Goal: Check status: Check status

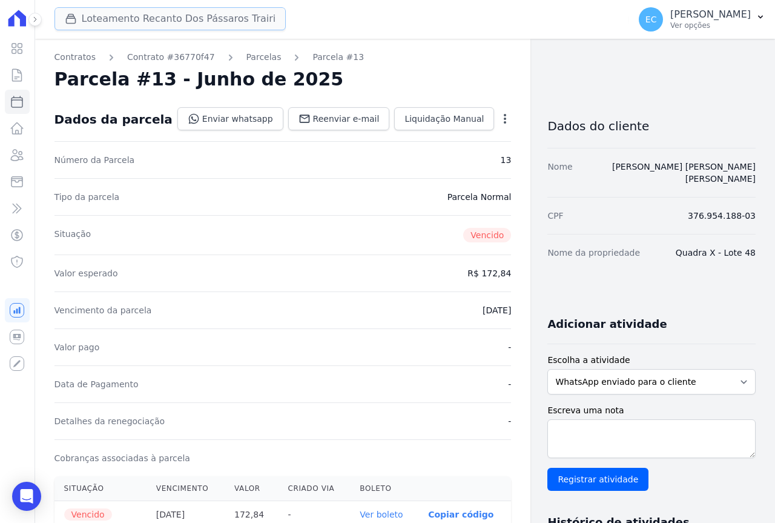
scroll to position [182, 0]
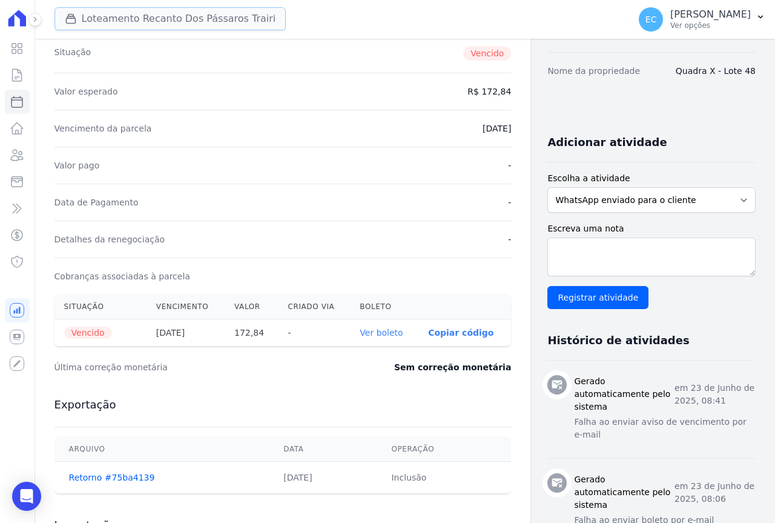
click at [133, 14] on button "Loteamento Recanto Dos Pássaros Trairi" at bounding box center [171, 18] width 232 height 23
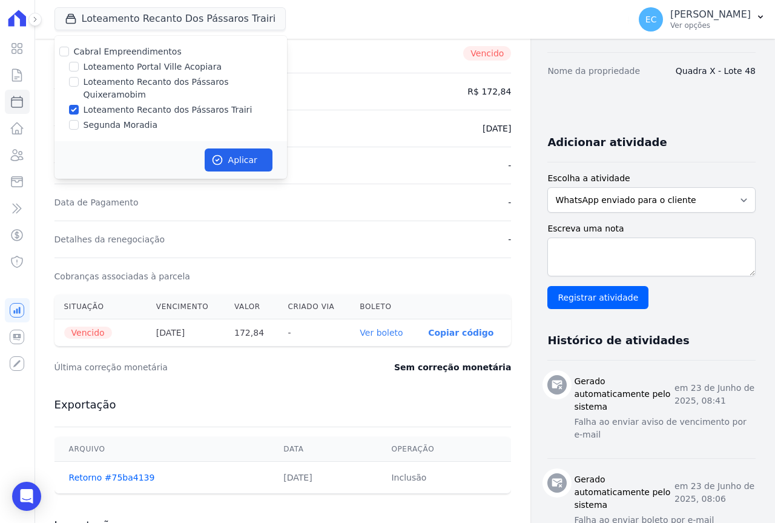
click at [134, 104] on label "Loteamento Recanto dos Pássaros Trairi" at bounding box center [168, 110] width 169 height 13
click at [79, 105] on input "Loteamento Recanto dos Pássaros Trairi" at bounding box center [74, 110] width 10 height 10
checkbox input "false"
click at [145, 84] on label "Loteamento Recanto dos Pássaros Quixeramobim" at bounding box center [186, 88] width 204 height 25
click at [79, 84] on input "Loteamento Recanto dos Pássaros Quixeramobim" at bounding box center [74, 82] width 10 height 10
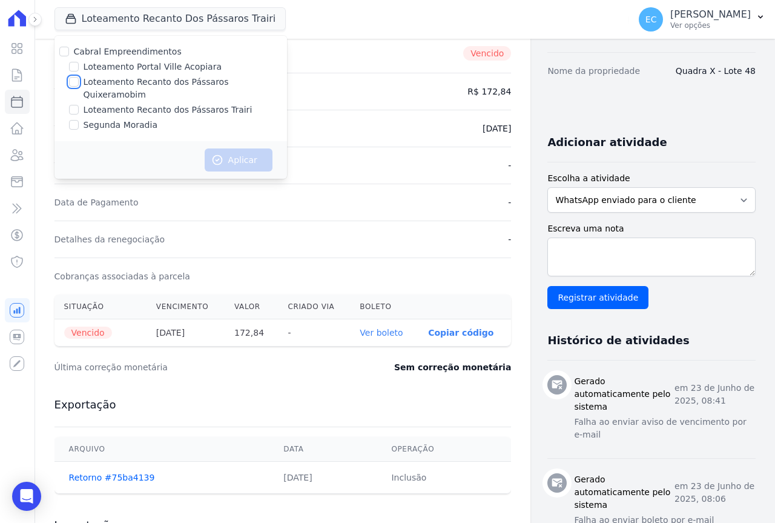
checkbox input "true"
click at [229, 148] on button "Aplicar" at bounding box center [239, 159] width 68 height 23
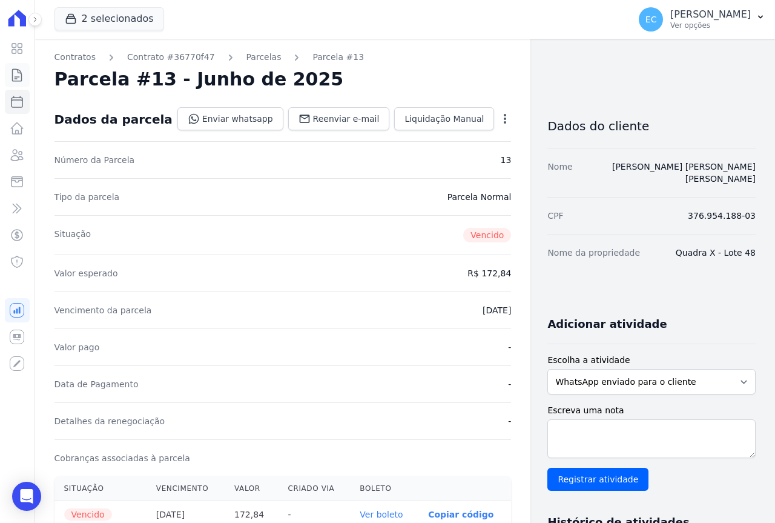
click at [22, 70] on icon at bounding box center [17, 75] width 15 height 15
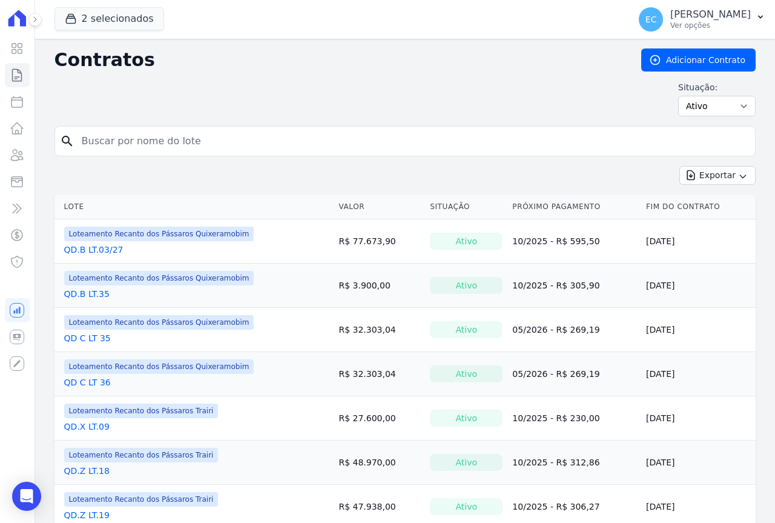
click at [103, 141] on input "search" at bounding box center [413, 141] width 676 height 24
type input "33"
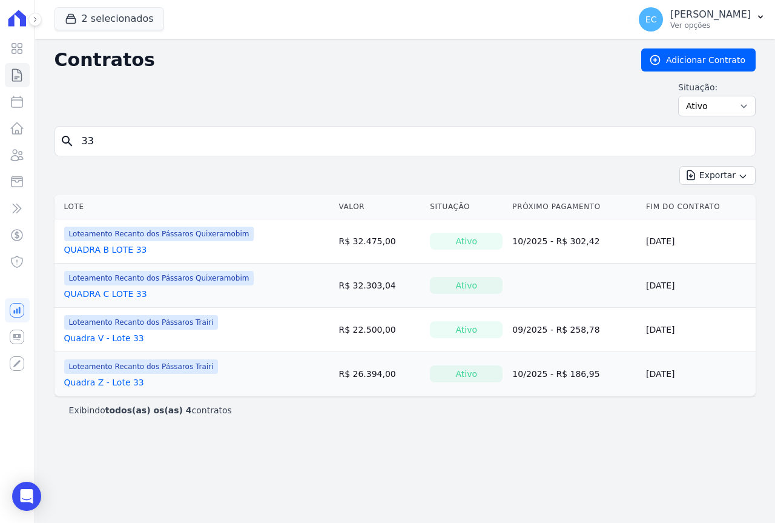
click at [119, 250] on link "QUADRA B LOTE 33" at bounding box center [105, 250] width 83 height 12
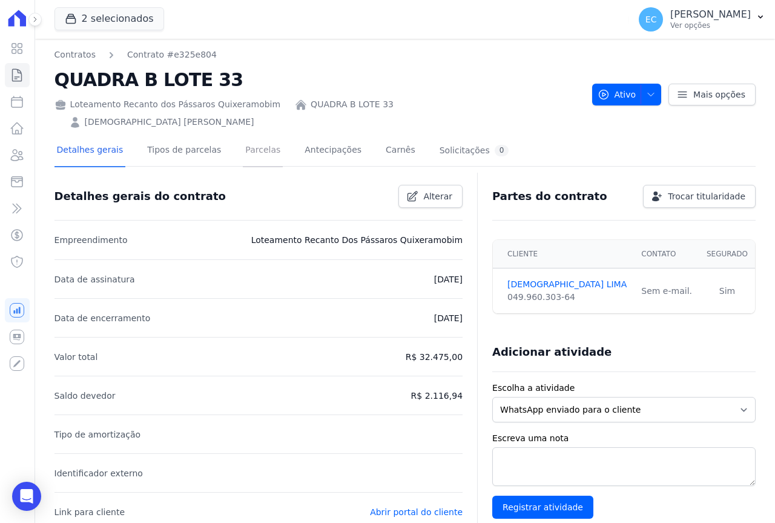
click at [246, 136] on link "Parcelas" at bounding box center [263, 151] width 40 height 32
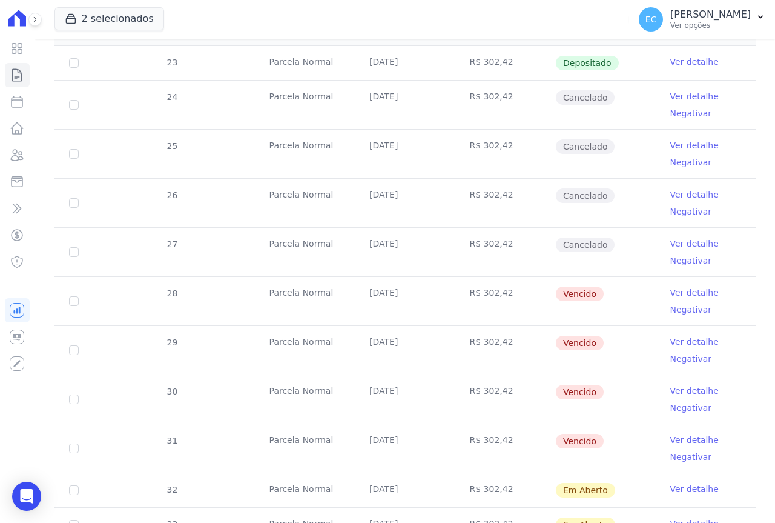
scroll to position [303, 0]
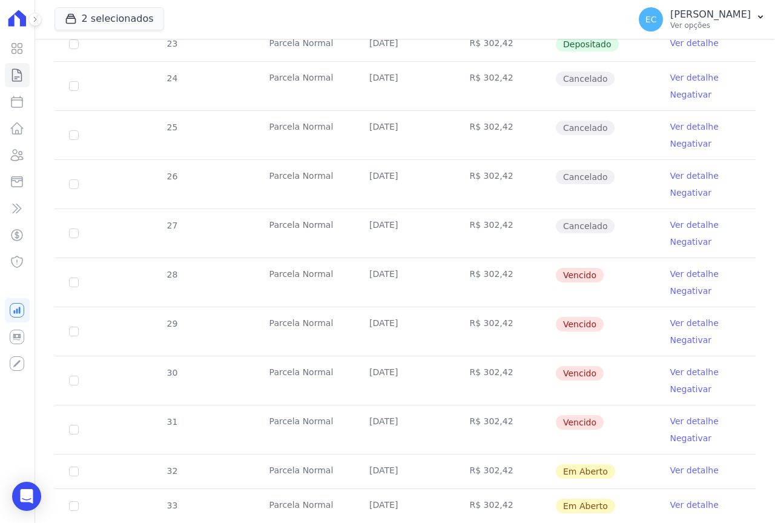
click at [687, 268] on link "Ver detalhe" at bounding box center [695, 274] width 48 height 12
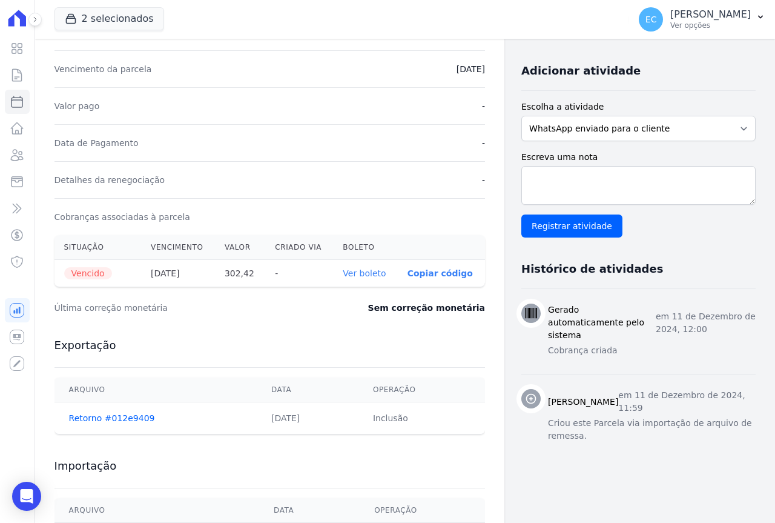
scroll to position [242, 0]
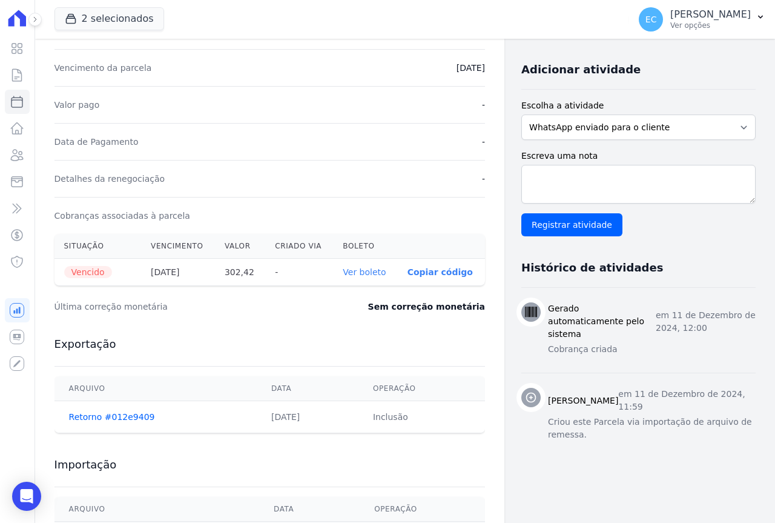
click at [362, 274] on link "Ver boleto" at bounding box center [364, 272] width 43 height 10
